Goal: Find specific page/section: Find specific page/section

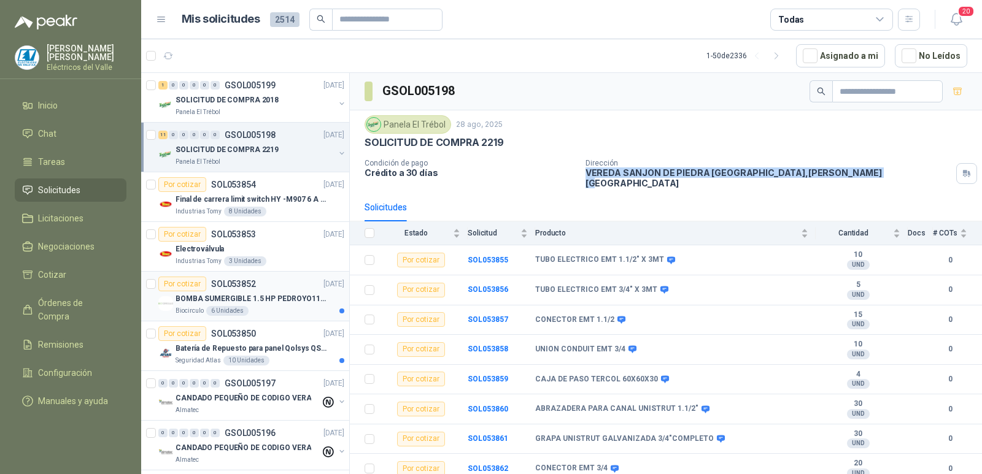
click at [268, 303] on p "BOMBA SUMERGIBLE 1.5 HP PEDROYO110 VOLTIOS" at bounding box center [251, 299] width 153 height 12
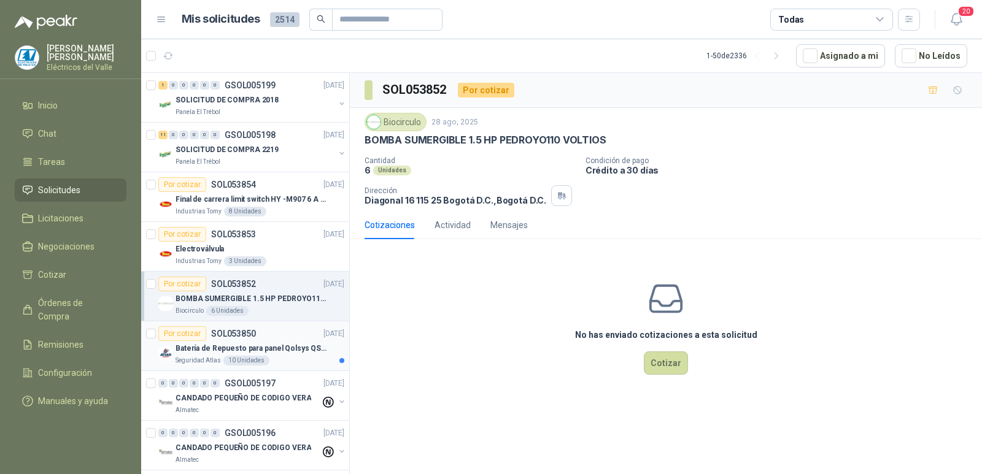
click at [274, 361] on div "Seguridad Atlas 10 Unidades" at bounding box center [259, 361] width 169 height 10
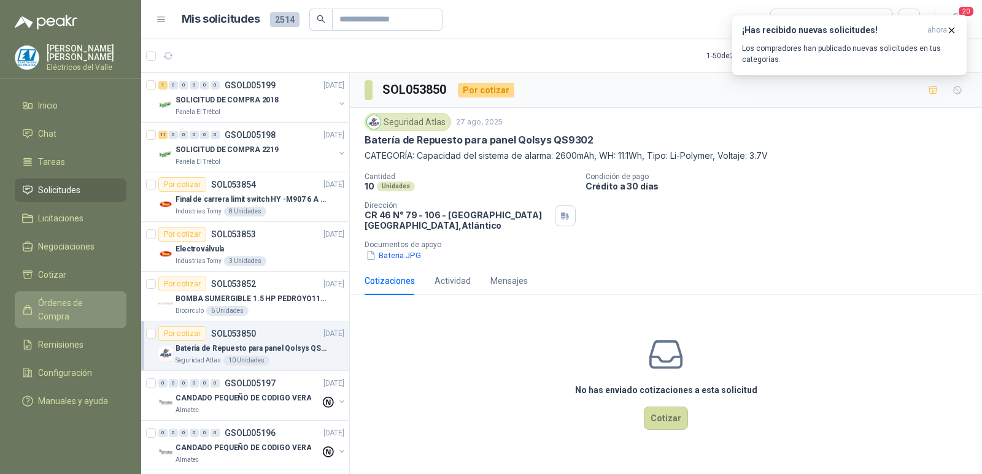
click at [71, 306] on span "Órdenes de Compra" at bounding box center [76, 309] width 77 height 27
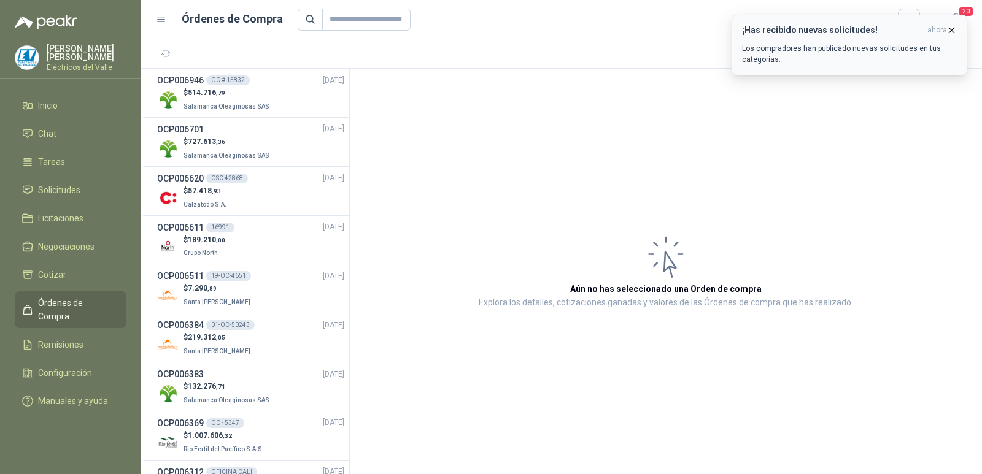
click at [949, 31] on icon "button" at bounding box center [951, 30] width 10 height 10
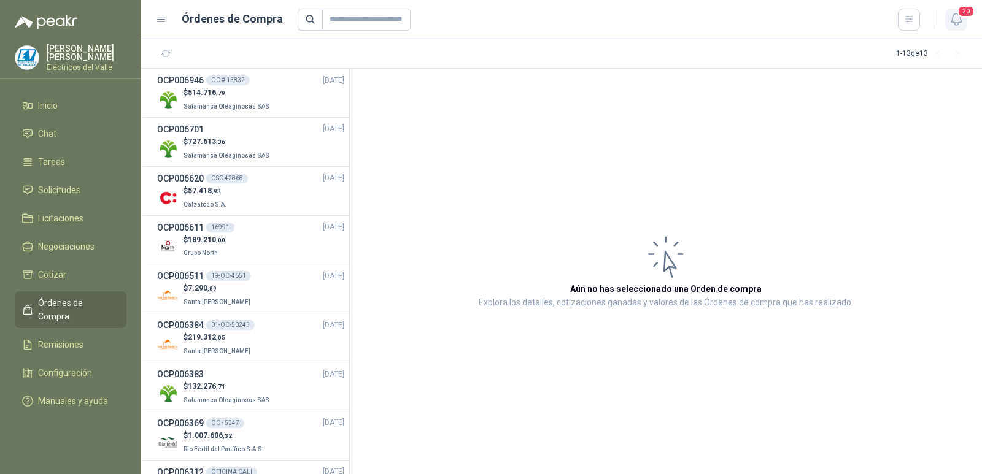
click at [957, 18] on icon "button" at bounding box center [956, 19] width 15 height 15
